Goal: Transaction & Acquisition: Obtain resource

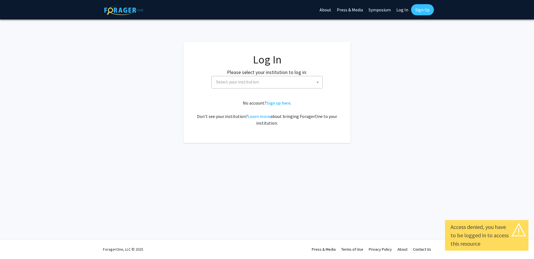
select select
click at [305, 82] on span "Select your institution" at bounding box center [268, 81] width 108 height 11
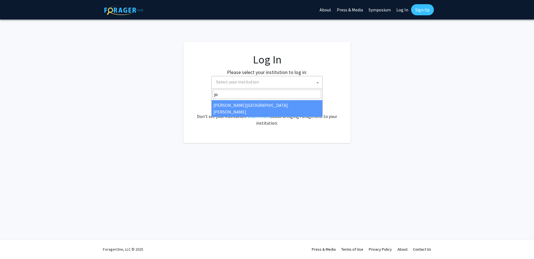
type input "joh"
select select "1"
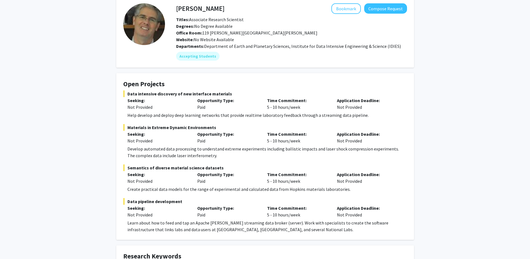
scroll to position [56, 0]
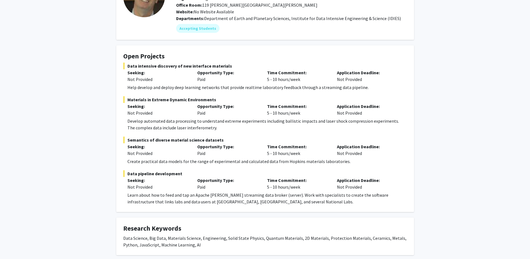
drag, startPoint x: 125, startPoint y: 66, endPoint x: 224, endPoint y: 83, distance: 100.6
click at [224, 83] on div "Data intensive discovery of new interface materials Seeking: Not Provided Oppor…" at bounding box center [265, 77] width 284 height 28
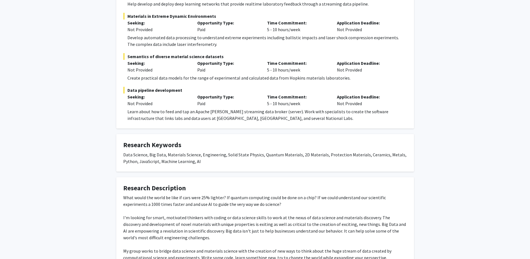
click at [91, 143] on div "[PERSON_NAME] Bookmark Compose Request Titles: Associate Research Scientist Deg…" at bounding box center [265, 83] width 530 height 405
drag, startPoint x: 120, startPoint y: 145, endPoint x: 217, endPoint y: 166, distance: 99.0
click at [217, 166] on fg-card "Research Keywords Data Science, Big Data, Materials Science, Engineering, Solid…" at bounding box center [265, 153] width 298 height 38
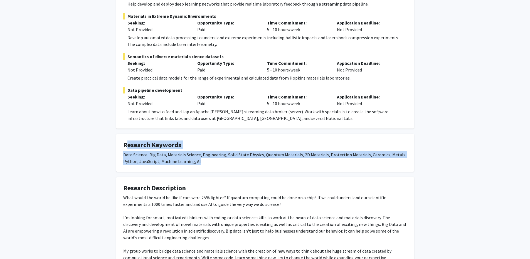
click at [489, 155] on div "David Elbert Bookmark Compose Request Titles: Associate Research Scientist Degr…" at bounding box center [265, 83] width 530 height 405
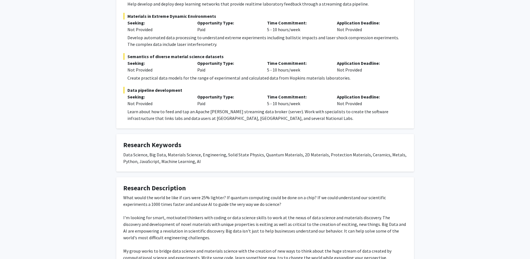
scroll to position [183, 0]
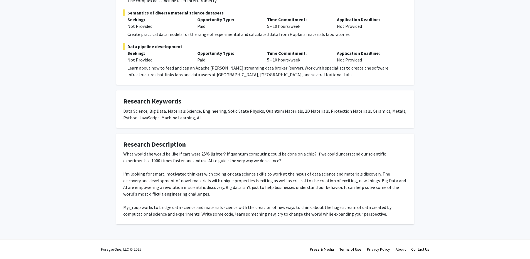
drag, startPoint x: 120, startPoint y: 152, endPoint x: 438, endPoint y: 215, distance: 323.8
click at [438, 215] on div "David Elbert Bookmark Compose Request Titles: Associate Research Scientist Degr…" at bounding box center [265, 39] width 530 height 405
click at [435, 215] on div "David Elbert Bookmark Compose Request Titles: Associate Research Scientist Degr…" at bounding box center [265, 39] width 530 height 405
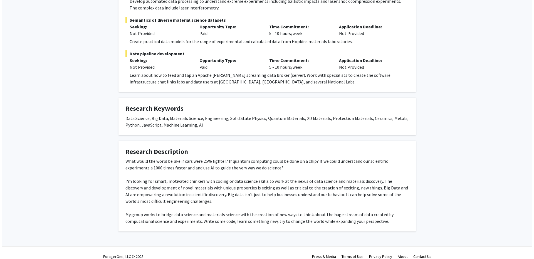
scroll to position [0, 0]
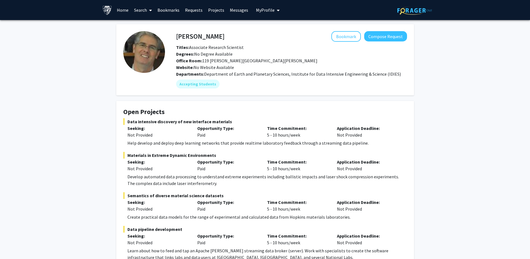
click at [153, 57] on img at bounding box center [144, 52] width 42 height 42
click at [277, 9] on icon "My profile dropdown to access profile and logout" at bounding box center [278, 10] width 3 height 4
click at [330, 24] on div "David Elbert Bookmark Compose Request Titles: Associate Research Scientist Degr…" at bounding box center [265, 222] width 530 height 405
click at [270, 12] on span "My Profile" at bounding box center [265, 10] width 19 height 6
click at [275, 31] on span "View Profile" at bounding box center [291, 32] width 34 height 6
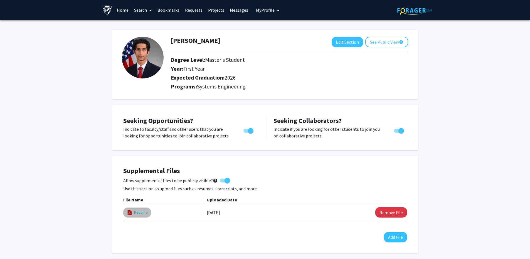
click at [138, 214] on link "Resume" at bounding box center [141, 212] width 14 height 6
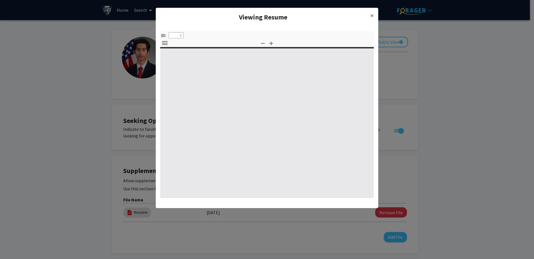
select select "custom"
type input "0"
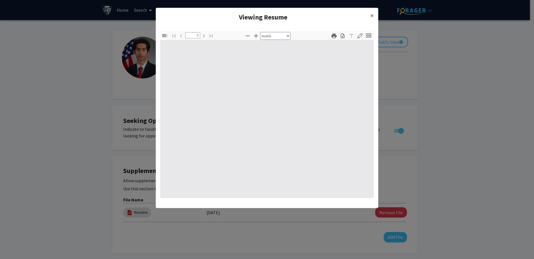
select select "auto"
type input "1"
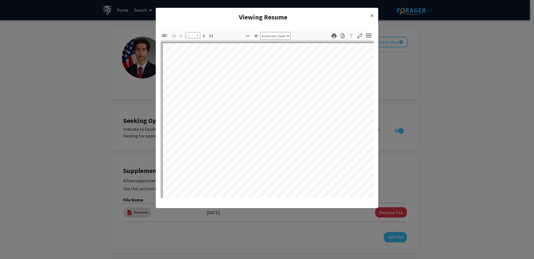
select select "auto"
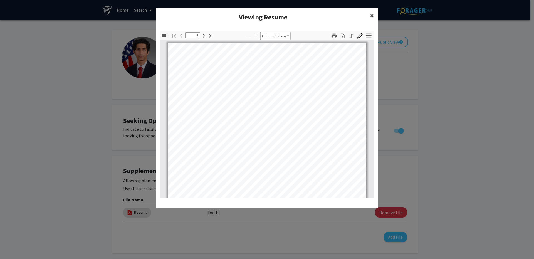
click at [372, 18] on span "×" at bounding box center [372, 15] width 4 height 9
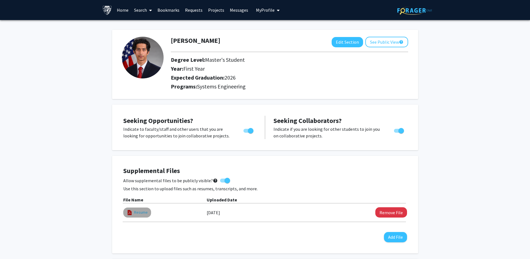
click at [139, 212] on link "Resume" at bounding box center [141, 212] width 14 height 6
select select "custom"
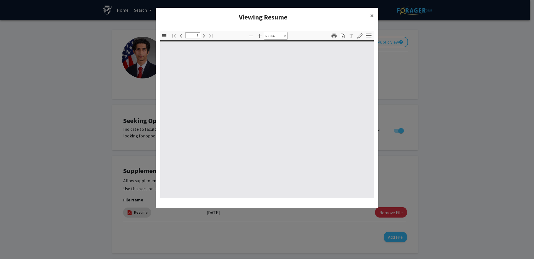
type input "0"
select select "auto"
type input "1"
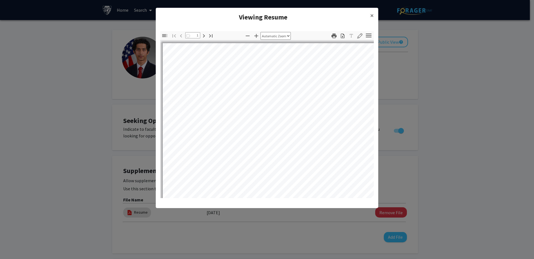
select select "auto"
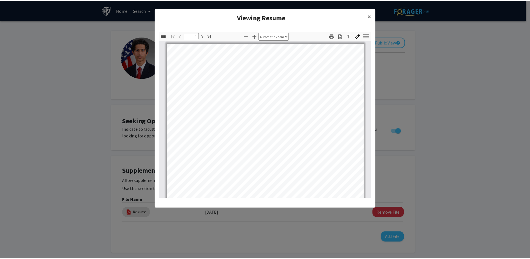
scroll to position [84, 0]
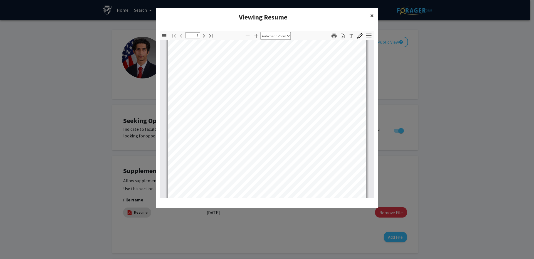
click at [371, 16] on span "×" at bounding box center [372, 15] width 4 height 9
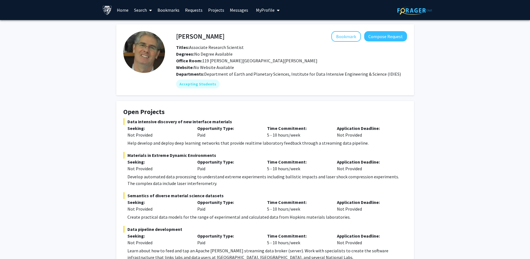
drag, startPoint x: 125, startPoint y: 142, endPoint x: 376, endPoint y: 140, distance: 250.9
click at [376, 140] on fg-read-more "Help develop and deploy deep learning networks that provide realtime laboratory…" at bounding box center [265, 143] width 284 height 7
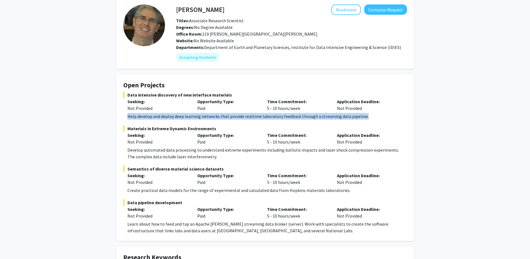
scroll to position [28, 0]
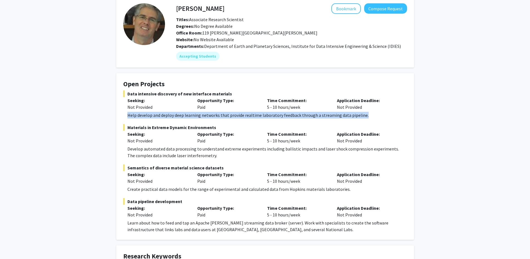
drag, startPoint x: 123, startPoint y: 147, endPoint x: 322, endPoint y: 154, distance: 198.4
click at [322, 154] on fg-read-more "Develop automated data processing to understand extreme experiments including b…" at bounding box center [265, 151] width 284 height 13
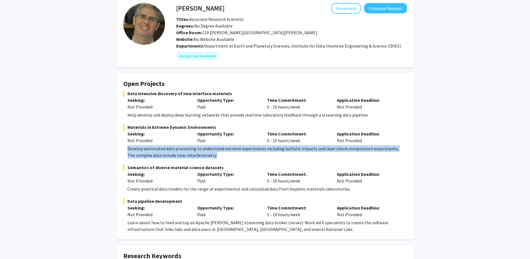
scroll to position [56, 0]
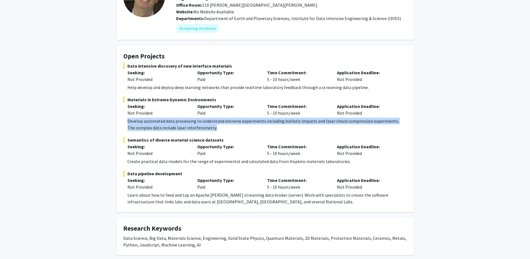
drag, startPoint x: 125, startPoint y: 164, endPoint x: 359, endPoint y: 163, distance: 233.9
click at [359, 163] on fg-read-more "Create practical data models for the range of experimental and calculated data …" at bounding box center [265, 161] width 284 height 7
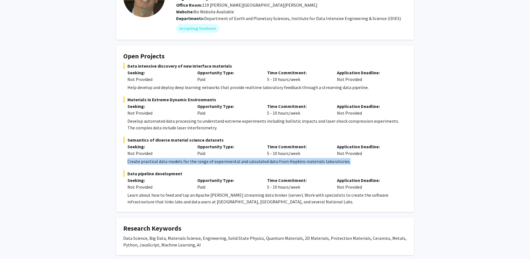
click at [359, 163] on div "Create practical data models for the range of experimental and calculated data …" at bounding box center [267, 161] width 280 height 7
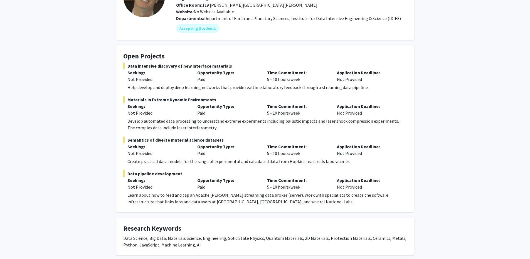
drag, startPoint x: 117, startPoint y: 194, endPoint x: 162, endPoint y: 194, distance: 45.6
click at [162, 194] on fg-card "Open Projects Data intensive discovery of new interface materials Seeking: Not …" at bounding box center [265, 128] width 298 height 167
click at [162, 194] on div "Learn about how to feed and tap an Apache Kafka streaming data broker (server).…" at bounding box center [267, 198] width 280 height 13
drag, startPoint x: 139, startPoint y: 194, endPoint x: 278, endPoint y: 203, distance: 139.4
click at [278, 203] on div "Learn about how to feed and tap an Apache Kafka streaming data broker (server).…" at bounding box center [267, 198] width 280 height 13
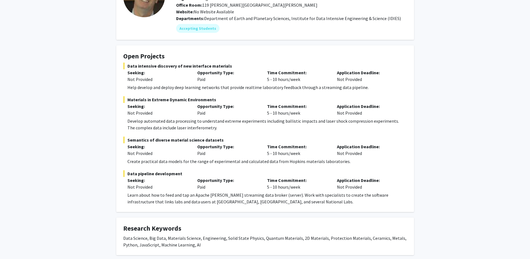
click at [278, 203] on div "Learn about how to feed and tap an Apache Kafka streaming data broker (server).…" at bounding box center [267, 198] width 280 height 13
drag, startPoint x: 125, startPoint y: 122, endPoint x: 259, endPoint y: 121, distance: 133.8
click at [259, 121] on fg-read-more "Develop automated data processing to understand extreme experiments including b…" at bounding box center [265, 124] width 284 height 13
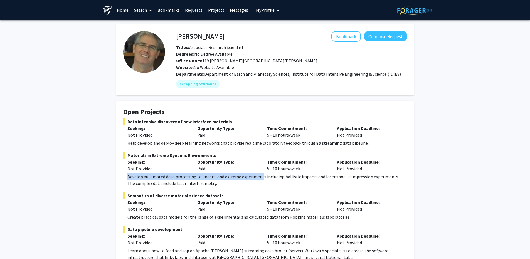
click at [238, 144] on div "Help develop and deploy deep learning networks that provide realtime laboratory…" at bounding box center [267, 143] width 280 height 7
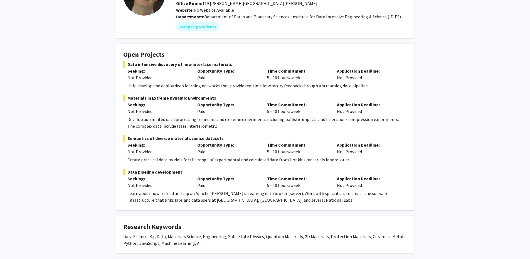
scroll to position [83, 0]
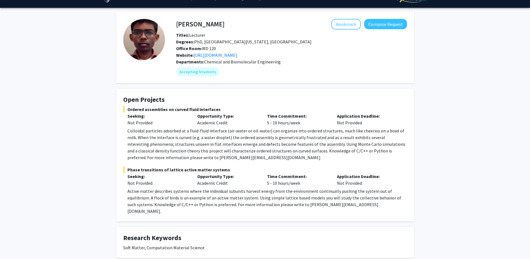
scroll to position [56, 0]
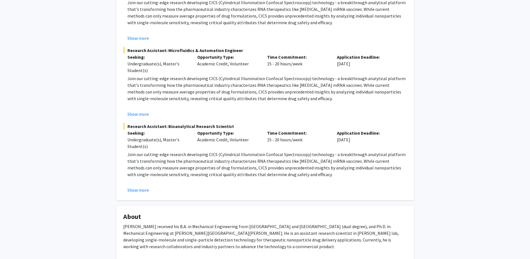
scroll to position [250, 0]
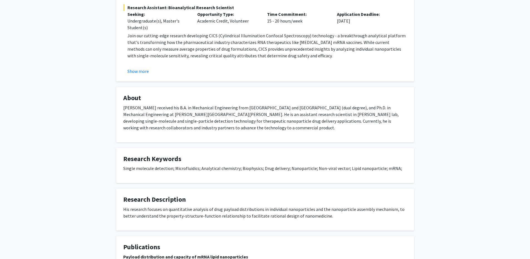
drag, startPoint x: 120, startPoint y: 107, endPoint x: 348, endPoint y: 142, distance: 230.4
click at [300, 144] on div "Sixuan Li Bookmark Compose Request Degrees: PhD Departments: Mechanical Enginee…" at bounding box center [265, 55] width 306 height 562
drag, startPoint x: 119, startPoint y: 169, endPoint x: 500, endPoint y: 170, distance: 380.3
click at [500, 170] on div "Sixuan Li Bookmark Compose Request Degrees: PhD Departments: Mechanical Enginee…" at bounding box center [265, 62] width 530 height 584
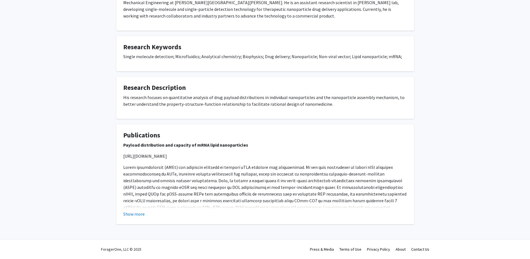
scroll to position [140, 0]
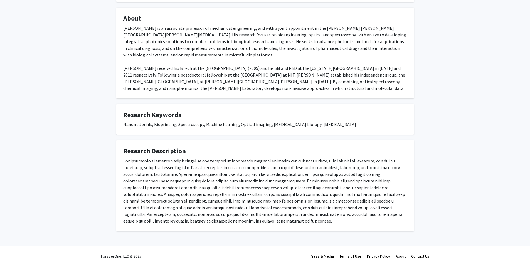
scroll to position [270, 0]
drag, startPoint x: 120, startPoint y: 152, endPoint x: 197, endPoint y: 149, distance: 76.8
click at [197, 149] on fg-card "Research Description" at bounding box center [265, 185] width 298 height 91
drag, startPoint x: 125, startPoint y: 153, endPoint x: 413, endPoint y: 219, distance: 295.1
click at [413, 219] on fg-card "Research Description" at bounding box center [265, 185] width 298 height 91
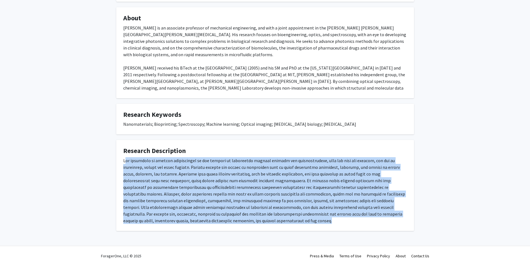
click at [425, 201] on div "Ishan Barman Bookmark Compose Request Titles: Associate Professor Degrees: PhD …" at bounding box center [265, -1] width 530 height 499
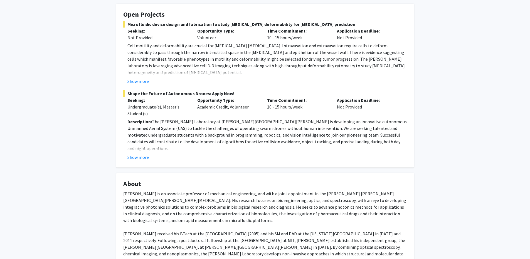
scroll to position [83, 0]
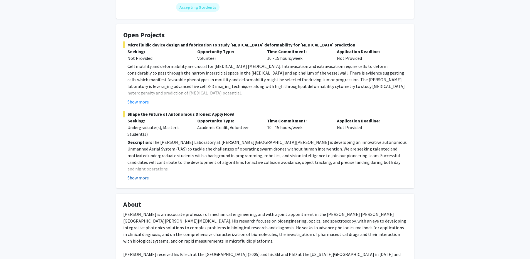
drag, startPoint x: 145, startPoint y: 172, endPoint x: 146, endPoint y: 312, distance: 140.2
click at [146, 174] on button "Show more" at bounding box center [137, 177] width 21 height 7
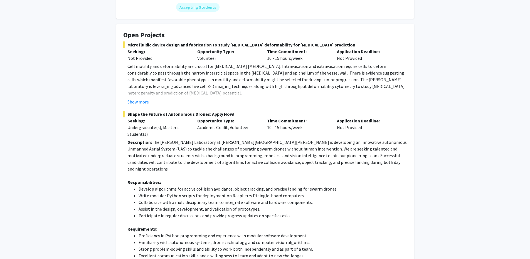
drag, startPoint x: 155, startPoint y: 137, endPoint x: 414, endPoint y: 155, distance: 259.7
click at [414, 155] on div "Ishan Barman Bookmark Compose Request Titles: Associate Professor Degrees: PhD …" at bounding box center [265, 259] width 306 height 637
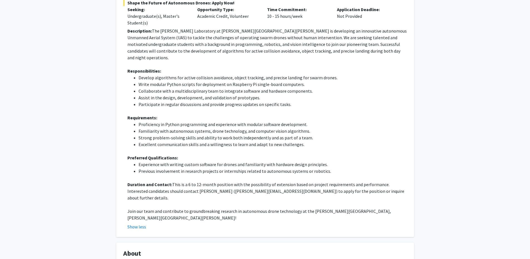
scroll to position [139, 0]
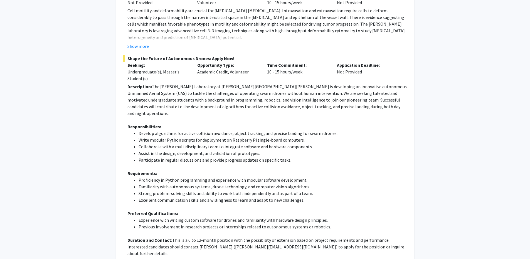
drag, startPoint x: 133, startPoint y: 118, endPoint x: 357, endPoint y: 165, distance: 228.8
click at [357, 165] on div "Description: The Barman Laboratory at Johns Hopkins University is developing an…" at bounding box center [267, 180] width 280 height 194
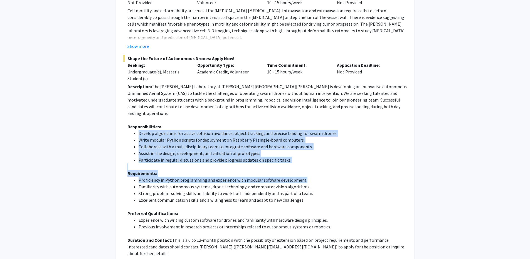
click at [357, 177] on li "Proficiency in Python programming and experience with modular software developm…" at bounding box center [273, 180] width 268 height 7
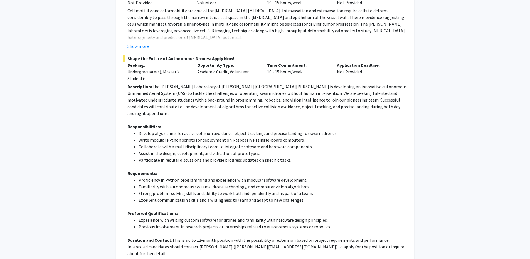
scroll to position [167, 0]
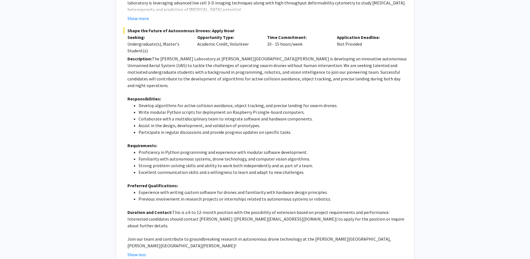
drag, startPoint x: 138, startPoint y: 179, endPoint x: 335, endPoint y: 184, distance: 196.5
click at [335, 189] on ul "Experience with writing custom software for drones and familiarity with hardwar…" at bounding box center [267, 195] width 280 height 13
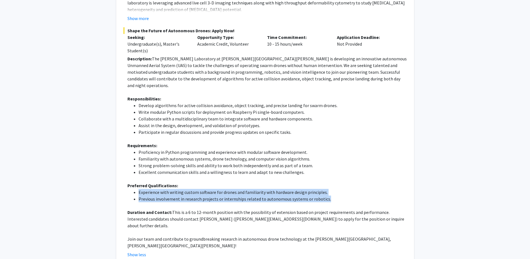
click at [335, 196] on li "Previous involvement in research projects or internships related to autonomous …" at bounding box center [273, 199] width 268 height 7
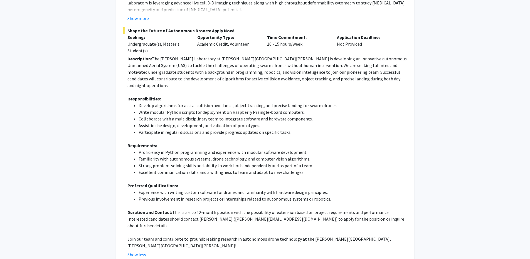
drag, startPoint x: 172, startPoint y: 199, endPoint x: 405, endPoint y: 214, distance: 233.6
click at [405, 214] on div "Description: The Barman Laboratory at Johns Hopkins University is developing an…" at bounding box center [267, 152] width 280 height 194
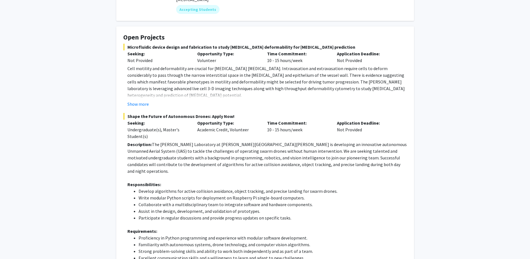
scroll to position [0, 0]
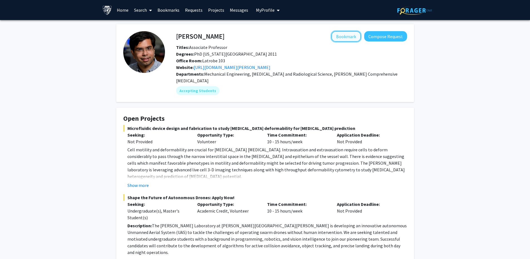
click at [343, 40] on button "Bookmark" at bounding box center [345, 36] width 29 height 11
click at [394, 34] on button "Compose Request" at bounding box center [385, 36] width 43 height 10
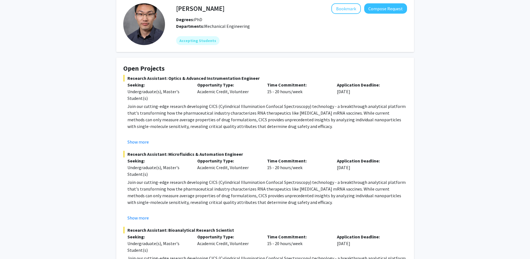
scroll to position [83, 0]
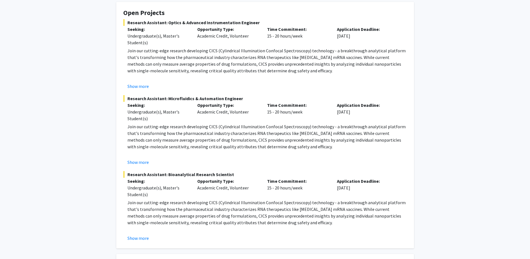
drag, startPoint x: 125, startPoint y: 51, endPoint x: 206, endPoint y: 105, distance: 96.6
click at [206, 105] on fg-project-list "Research Assistant: Optics & Advanced Instrumentation Engineer Seeking: Undergr…" at bounding box center [265, 130] width 284 height 222
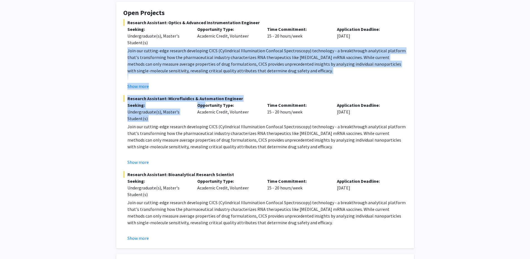
click at [392, 141] on p "Join our cutting-edge research developing CICS (Cylindrical Illumination Confoc…" at bounding box center [267, 136] width 280 height 27
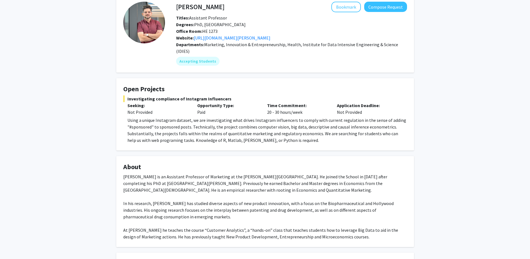
scroll to position [82, 0]
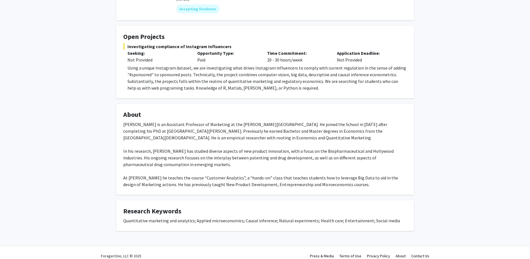
drag, startPoint x: 125, startPoint y: 60, endPoint x: 299, endPoint y: 93, distance: 177.4
click at [299, 93] on div "[PERSON_NAME] Bookmark Compose Request Titles: Assistant Professor Degrees: PhD…" at bounding box center [265, 86] width 306 height 288
drag, startPoint x: 123, startPoint y: 118, endPoint x: 398, endPoint y: 219, distance: 293.5
click at [405, 219] on div "[PERSON_NAME] Bookmark Compose Request Titles: Assistant Professor Degrees: PhD…" at bounding box center [265, 86] width 306 height 288
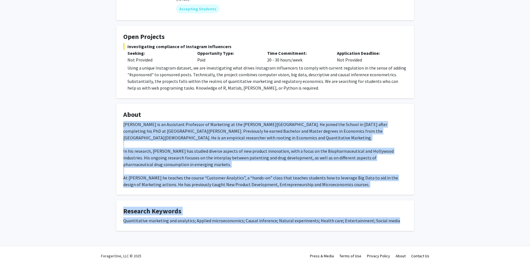
click at [428, 197] on div "Manuel Hermosilla Bookmark Compose Request Titles: Assistant Professor Degrees:…" at bounding box center [265, 93] width 530 height 311
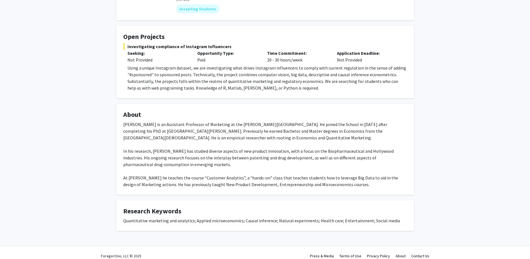
scroll to position [0, 0]
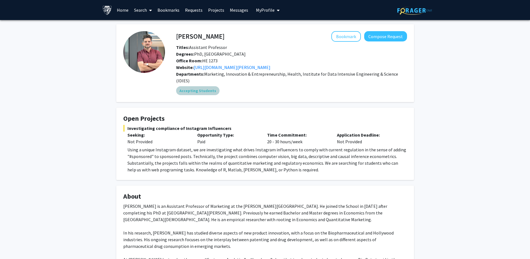
click at [191, 86] on mat-chip "Accepting Students" at bounding box center [197, 90] width 43 height 9
click at [261, 97] on div "Manuel Hermosilla Bookmark Compose Request Titles: Assistant Professor Degrees:…" at bounding box center [265, 168] width 306 height 288
click at [345, 38] on button "Bookmark" at bounding box center [345, 36] width 29 height 11
drag, startPoint x: 280, startPoint y: 164, endPoint x: 129, endPoint y: 144, distance: 152.4
click at [129, 146] on div "Using a unique Instagram dataset, we are investigating what drives Instagram in…" at bounding box center [267, 159] width 280 height 27
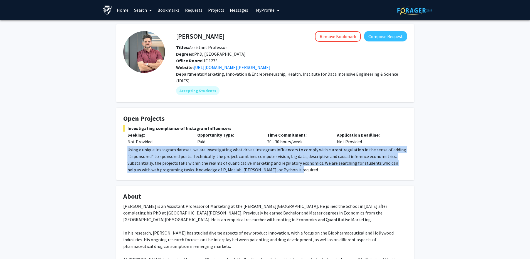
click at [437, 165] on div "Manuel Hermosilla Remove Bookmark Compose Request Titles: Assistant Professor D…" at bounding box center [265, 175] width 530 height 311
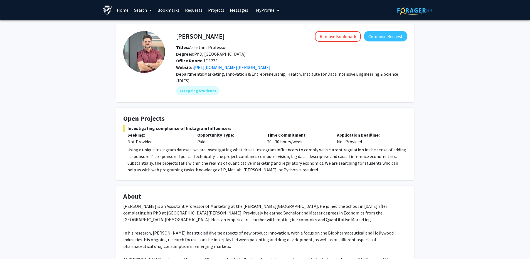
click at [454, 182] on div "Manuel Hermosilla Remove Bookmark Compose Request Titles: Assistant Professor D…" at bounding box center [265, 175] width 530 height 311
click at [451, 174] on div "Manuel Hermosilla Remove Bookmark Compose Request Titles: Assistant Professor D…" at bounding box center [265, 175] width 530 height 311
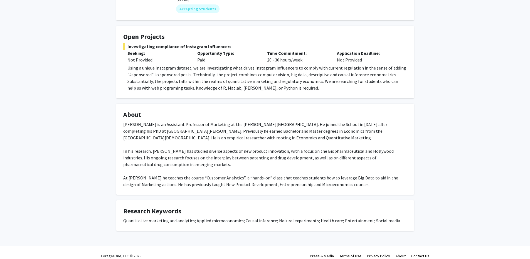
drag, startPoint x: 451, startPoint y: 174, endPoint x: 137, endPoint y: 100, distance: 322.7
click at [137, 100] on div "Manuel Hermosilla Remove Bookmark Compose Request Titles: Assistant Professor D…" at bounding box center [265, 93] width 530 height 311
click at [180, 104] on fg-card "About Manuel Hermosilla is an Assistant Professor of Marketing at the Carey Bus…" at bounding box center [265, 149] width 298 height 91
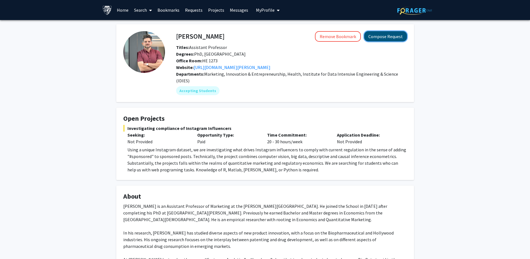
click at [396, 36] on button "Compose Request" at bounding box center [385, 36] width 43 height 10
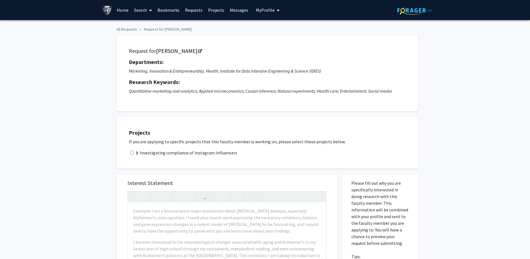
click at [138, 152] on span at bounding box center [137, 153] width 4 height 4
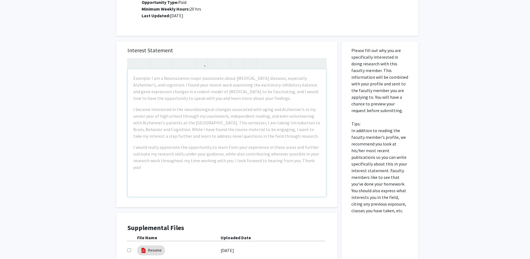
scroll to position [195, 0]
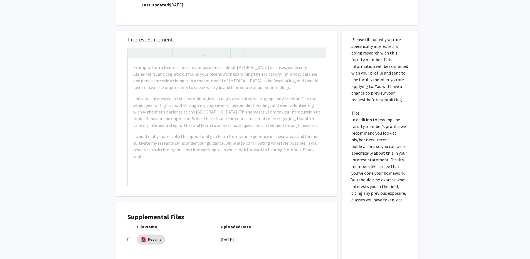
drag, startPoint x: 352, startPoint y: 126, endPoint x: 434, endPoint y: 199, distance: 109.6
click at [434, 199] on div "All Requests Request for Manuel Hermosilla Request for Manuel Hermosilla Depart…" at bounding box center [265, 61] width 530 height 473
click at [470, 199] on div "All Requests Request for Manuel Hermosilla Request for Manuel Hermosilla Depart…" at bounding box center [265, 61] width 530 height 473
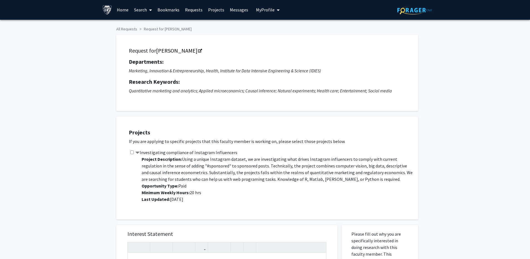
scroll to position [0, 0]
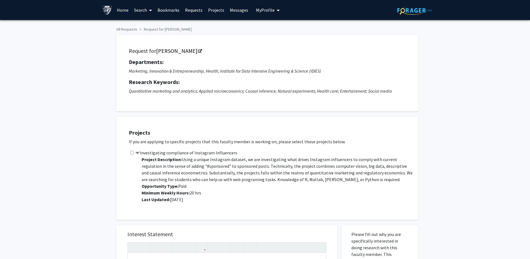
click at [132, 152] on input "checkbox" at bounding box center [132, 153] width 4 height 4
checkbox input "true"
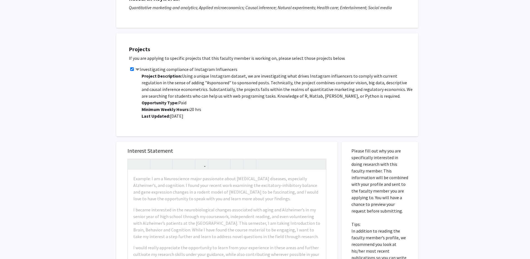
drag, startPoint x: 352, startPoint y: 152, endPoint x: 434, endPoint y: 213, distance: 103.0
click at [434, 213] on div "All Requests Request for Manuel Hermosilla Request for Manuel Hermosilla Depart…" at bounding box center [265, 173] width 530 height 473
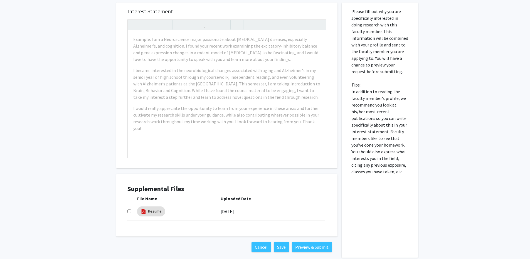
scroll to position [195, 0]
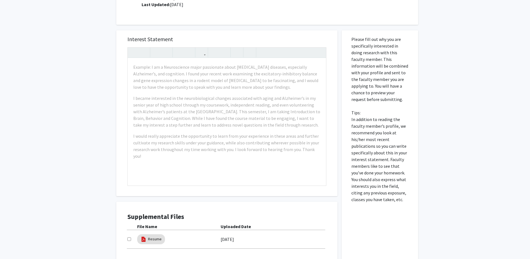
click at [414, 107] on div "Please fill out why you are specifically interested in doing research with this…" at bounding box center [380, 157] width 76 height 255
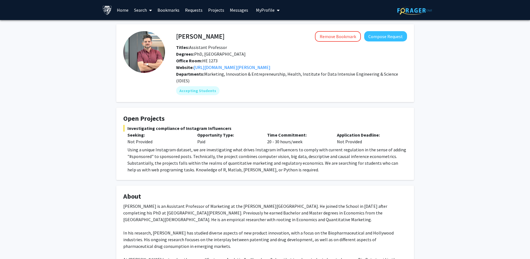
scroll to position [28, 0]
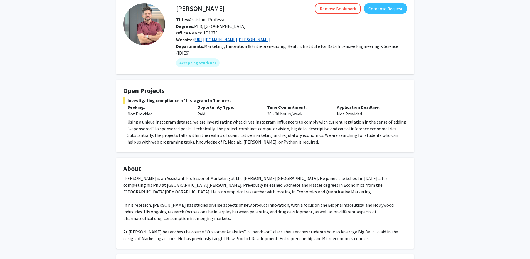
click at [262, 40] on link "https://sites.google.com/view/manuel-hermosilla/welcome" at bounding box center [232, 40] width 77 height 6
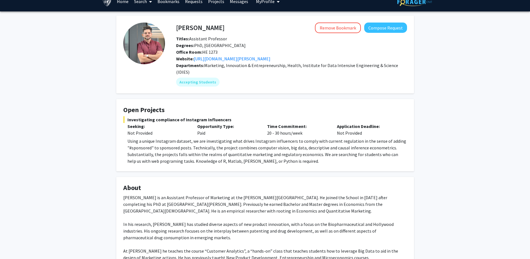
scroll to position [0, 0]
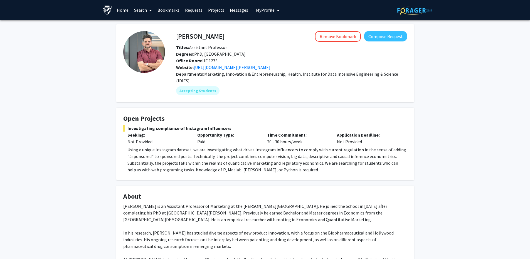
click at [432, 174] on div "Manuel Hermosilla Remove Bookmark Compose Request Titles: Assistant Professor D…" at bounding box center [265, 175] width 530 height 311
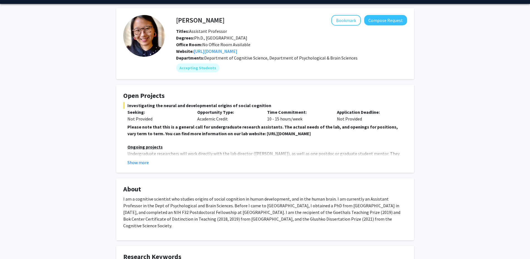
scroll to position [145, 0]
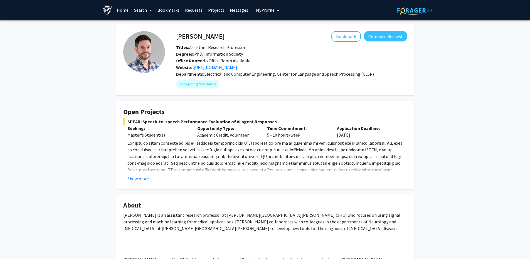
click at [117, 10] on link "Home" at bounding box center [122, 9] width 17 height 19
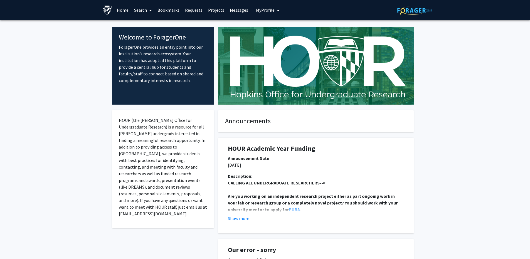
click at [206, 11] on link "Projects" at bounding box center [216, 9] width 22 height 19
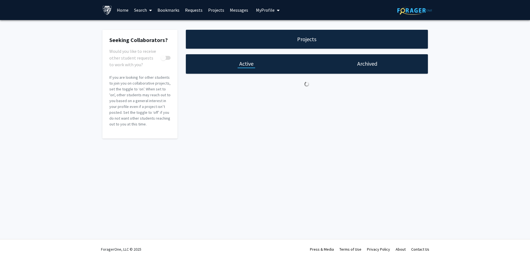
checkbox input "true"
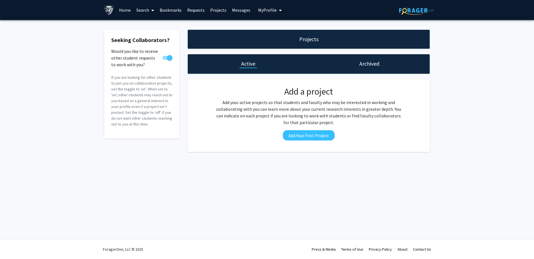
click at [364, 66] on h1 "Archived" at bounding box center [369, 64] width 20 height 8
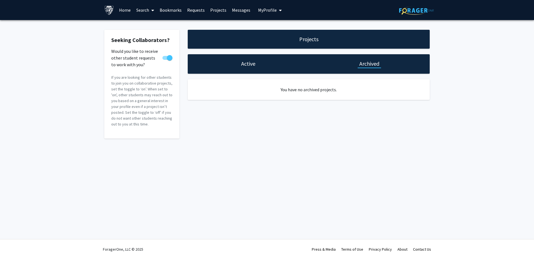
click at [295, 38] on div "Projects" at bounding box center [309, 39] width 242 height 19
click at [303, 38] on h1 "Projects" at bounding box center [308, 39] width 19 height 8
click at [251, 59] on div "Active" at bounding box center [248, 63] width 121 height 19
click at [149, 11] on link "Search" at bounding box center [145, 9] width 23 height 19
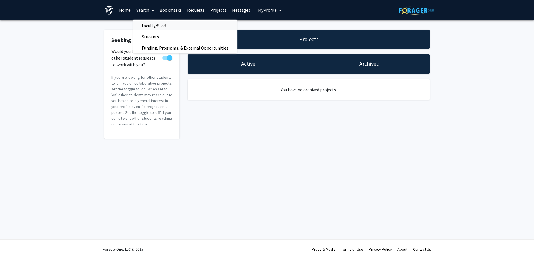
click at [167, 25] on span "Faculty/Staff" at bounding box center [154, 25] width 41 height 11
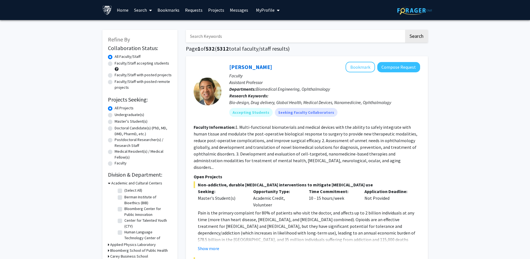
scroll to position [28, 0]
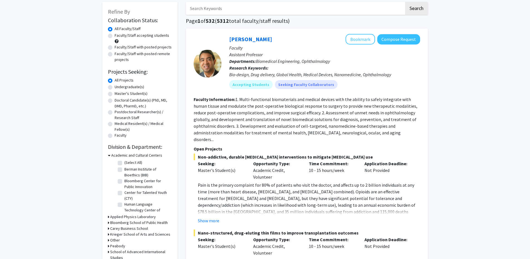
click at [129, 94] on label "Master's Student(s)" at bounding box center [131, 94] width 33 height 6
click at [118, 94] on input "Master's Student(s)" at bounding box center [117, 93] width 4 height 4
radio input "true"
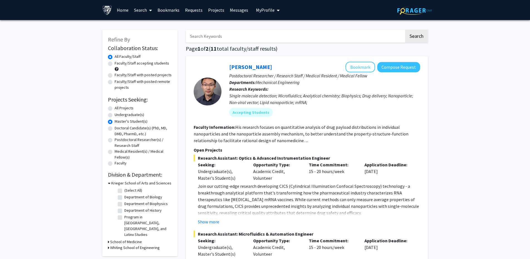
click at [153, 66] on label "Faculty/Staff accepting students" at bounding box center [142, 63] width 55 height 6
click at [118, 64] on input "Faculty/Staff accepting students" at bounding box center [117, 62] width 4 height 4
radio input "true"
click at [131, 56] on label "All Faculty/Staff" at bounding box center [128, 57] width 26 height 6
click at [118, 56] on input "All Faculty/Staff" at bounding box center [117, 56] width 4 height 4
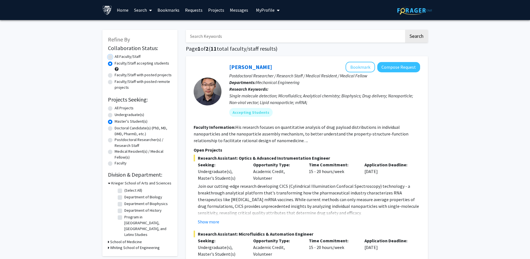
radio input "true"
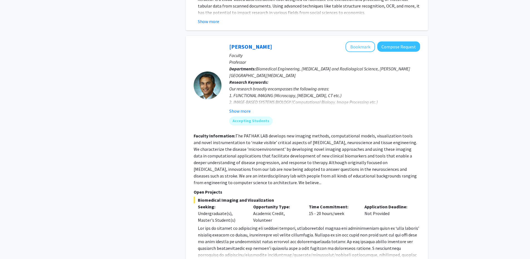
scroll to position [2476, 0]
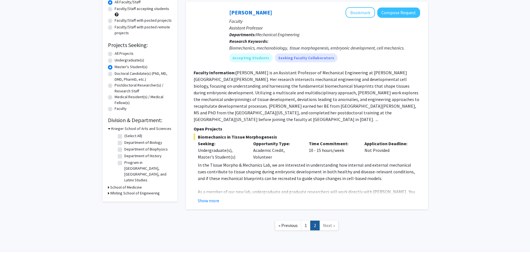
scroll to position [60, 0]
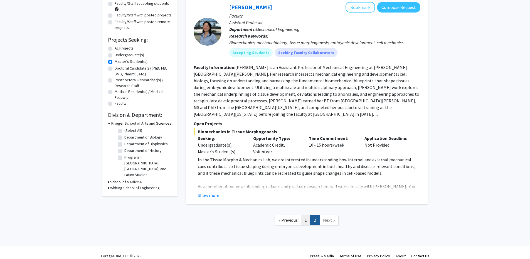
click at [304, 216] on link "1" at bounding box center [305, 220] width 9 height 10
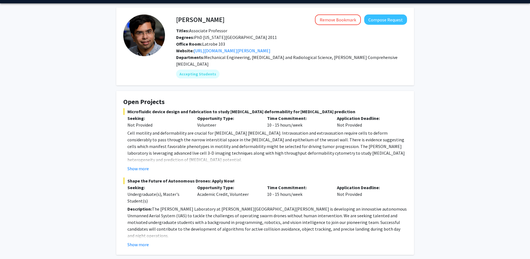
scroll to position [56, 0]
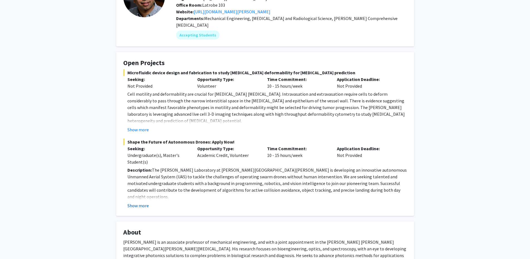
click at [148, 202] on button "Show more" at bounding box center [137, 205] width 21 height 7
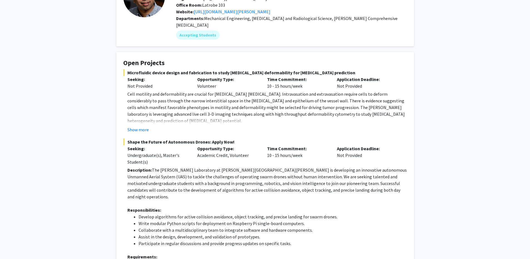
scroll to position [0, 0]
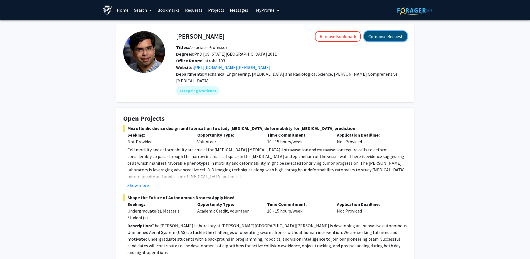
click at [386, 39] on button "Compose Request" at bounding box center [385, 36] width 43 height 10
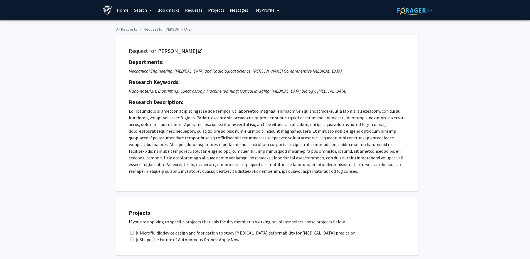
scroll to position [111, 0]
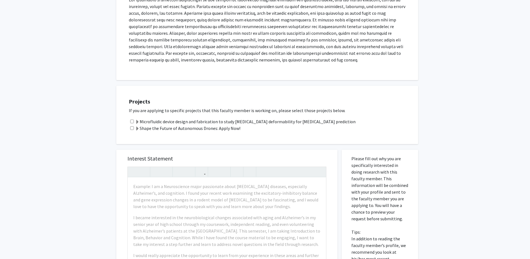
click at [138, 128] on span at bounding box center [137, 129] width 4 height 4
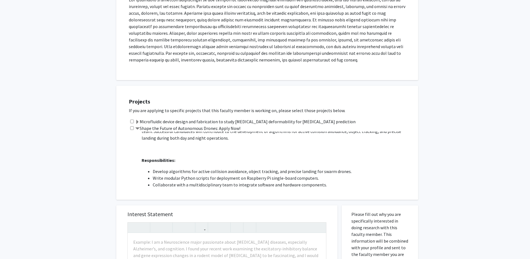
scroll to position [0, 0]
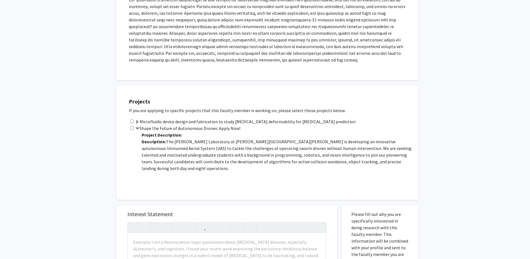
click at [142, 127] on label "Shape the Future of Autonomous Drones: Apply Now!" at bounding box center [187, 128] width 105 height 7
